Goal: Information Seeking & Learning: Learn about a topic

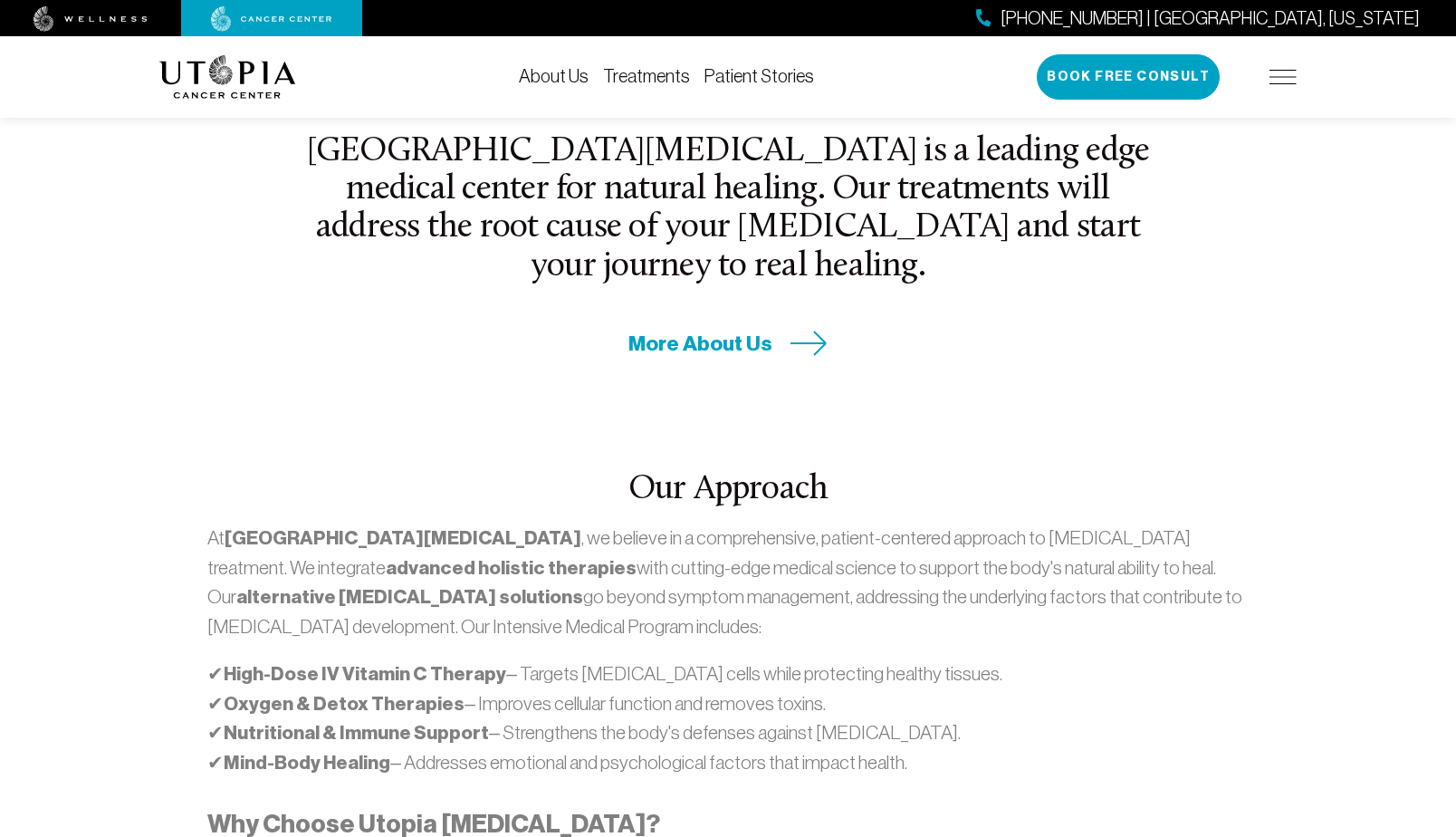
scroll to position [735, 0]
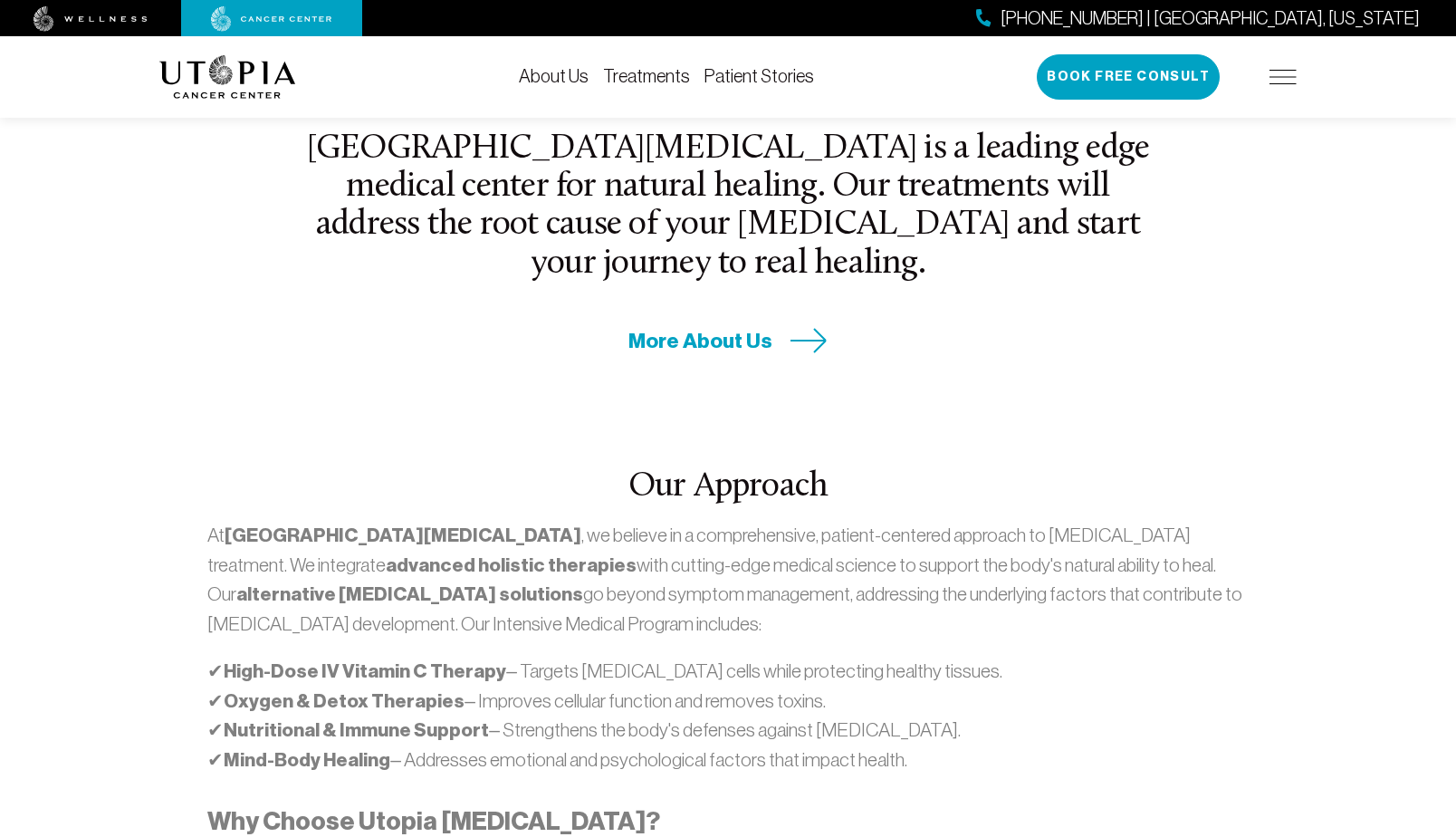
click at [646, 74] on link "Treatments" at bounding box center [646, 76] width 87 height 20
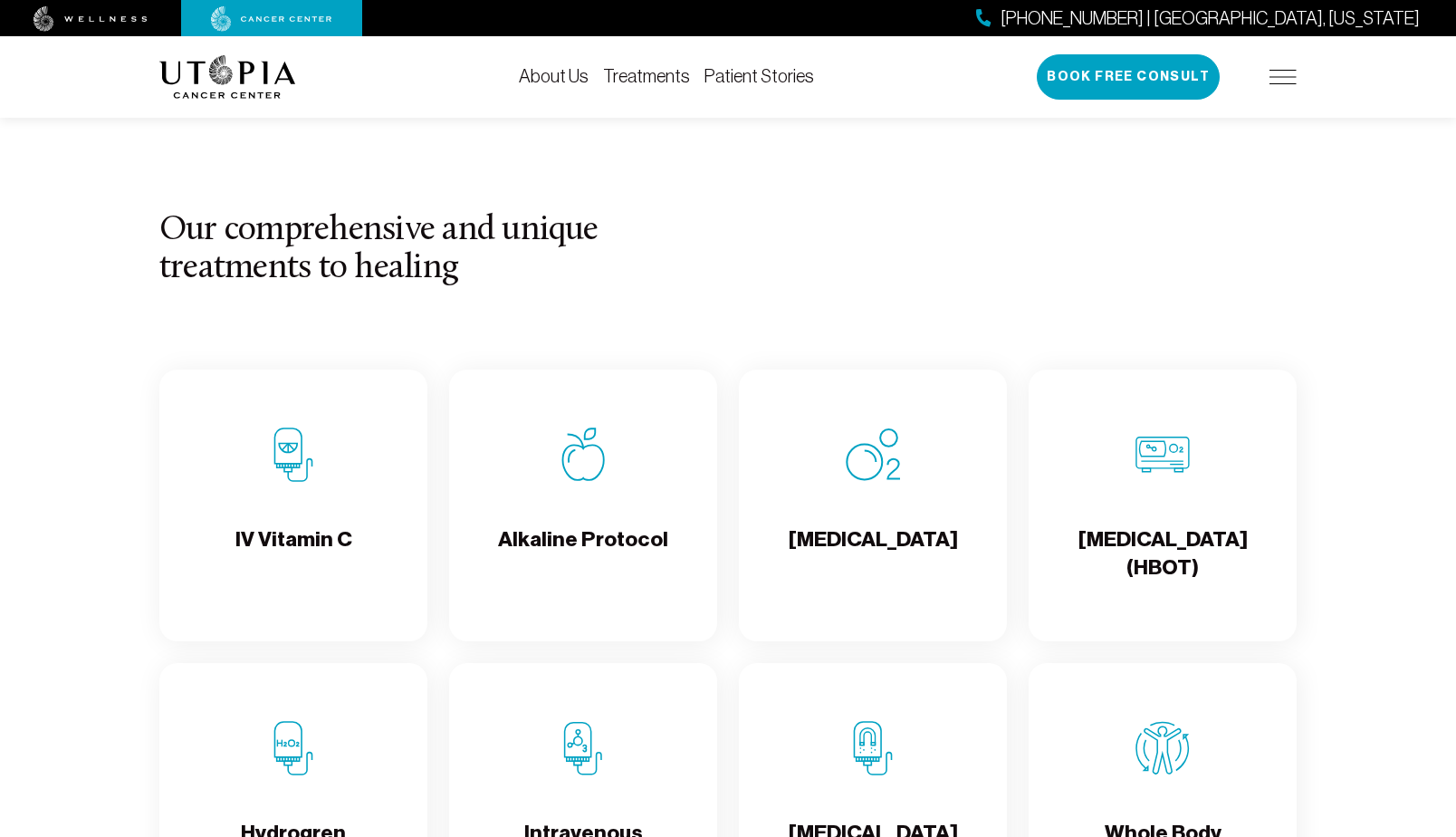
scroll to position [1645, 0]
click at [287, 490] on div "IV Vitamin C" at bounding box center [292, 504] width 268 height 272
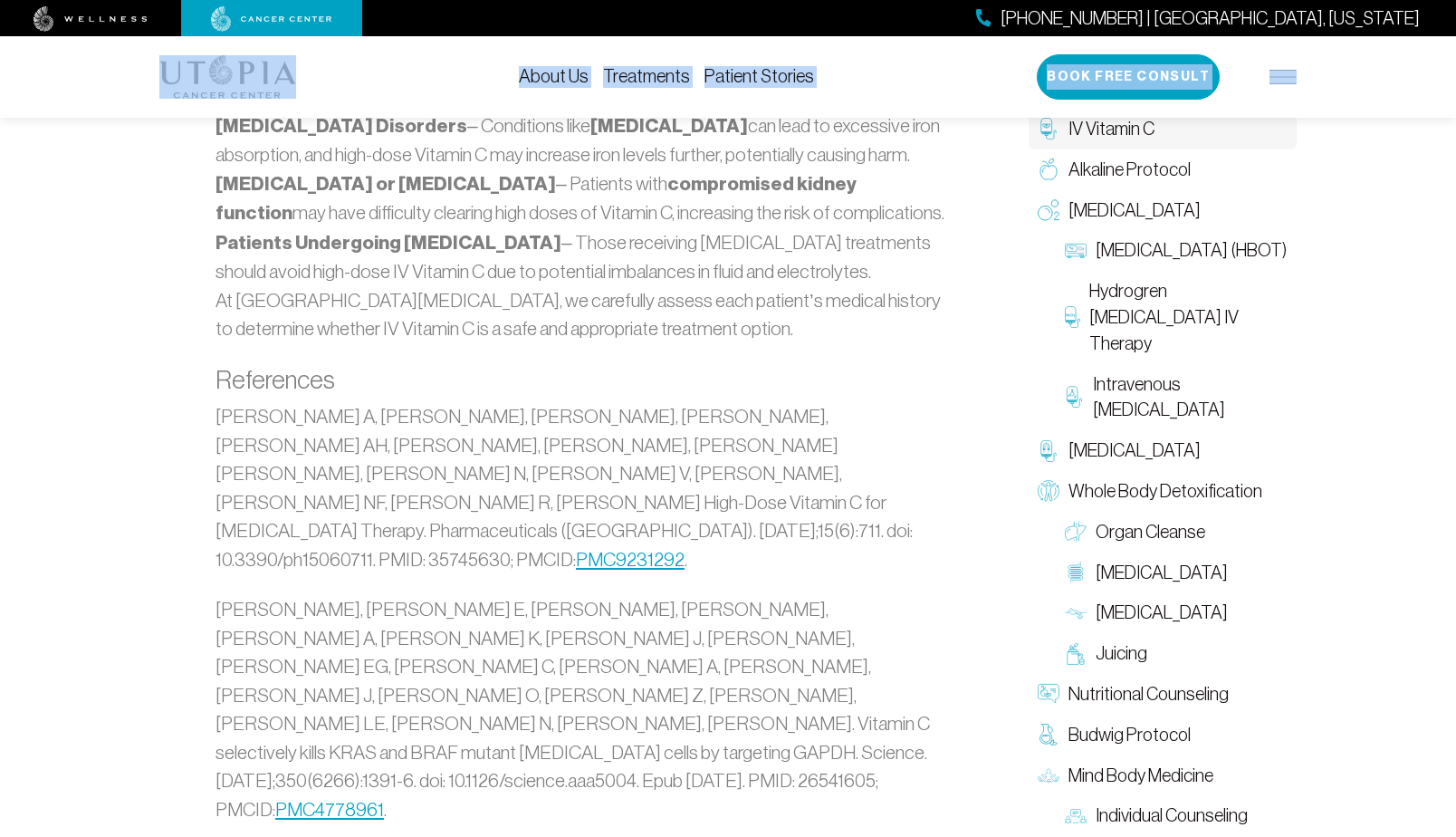
scroll to position [4169, 0]
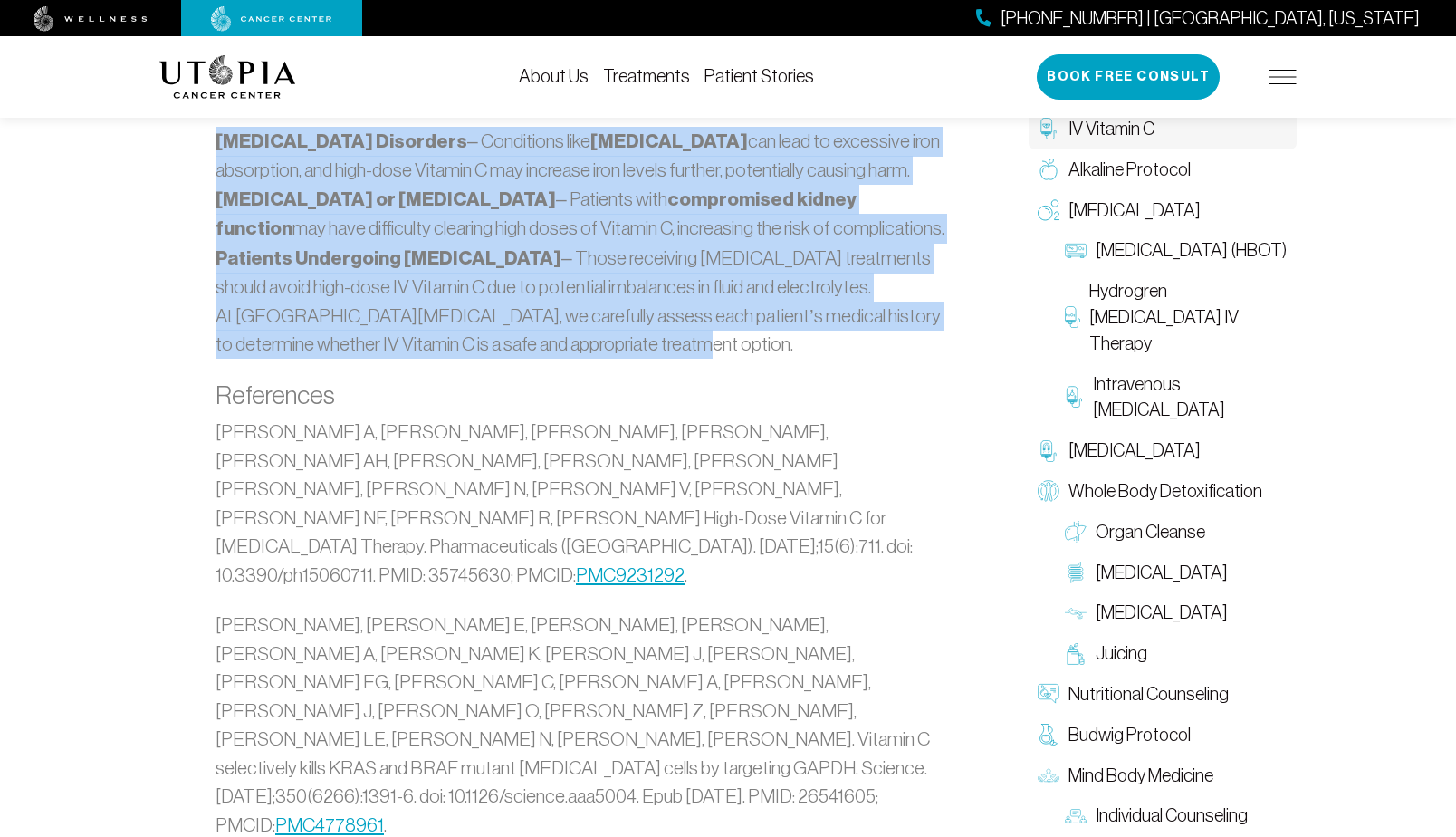
drag, startPoint x: 214, startPoint y: 367, endPoint x: 680, endPoint y: 258, distance: 478.6
copy div "Loremip dolor sit ametcon, adipisc elit seddoe te in utlabo-etdo magnaaliqua. E…"
